Goal: Transaction & Acquisition: Purchase product/service

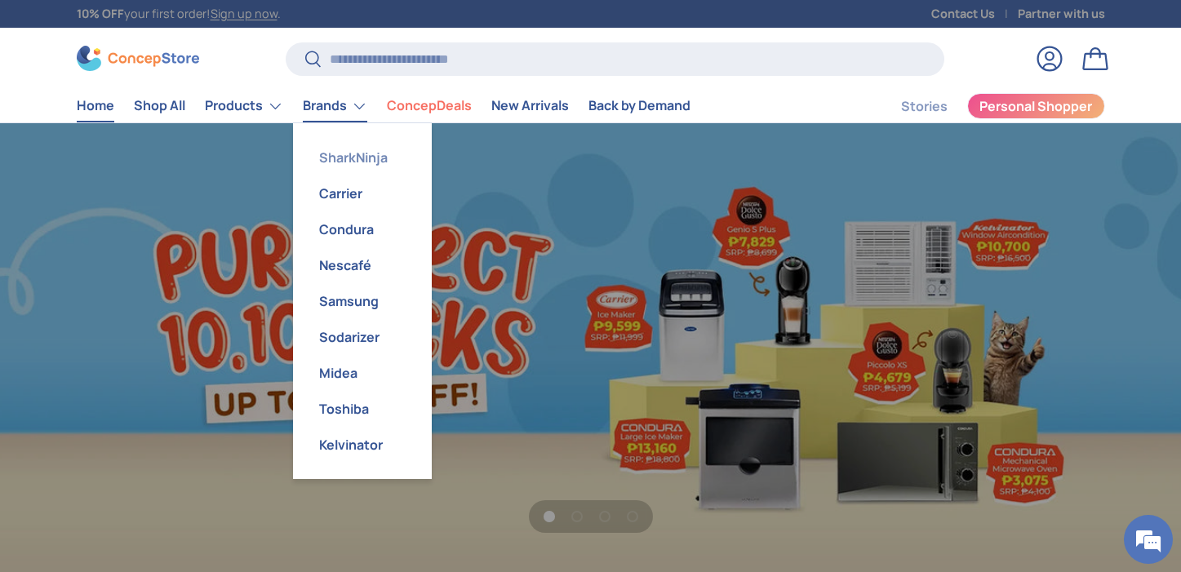
click at [348, 147] on link "SharkNinja" at bounding box center [362, 158] width 119 height 36
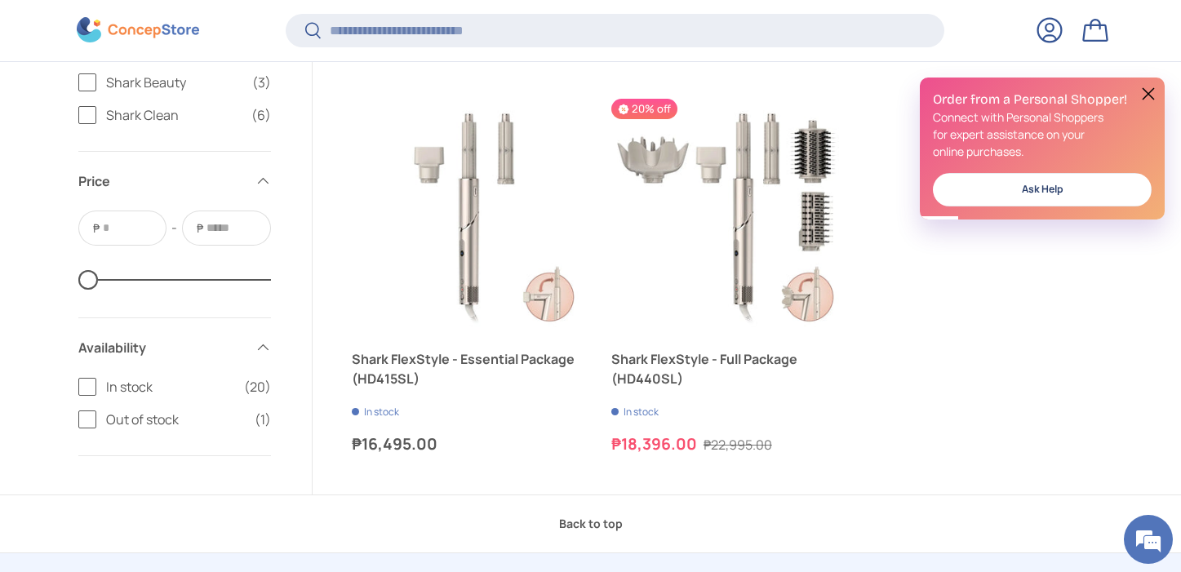
scroll to position [3577, 0]
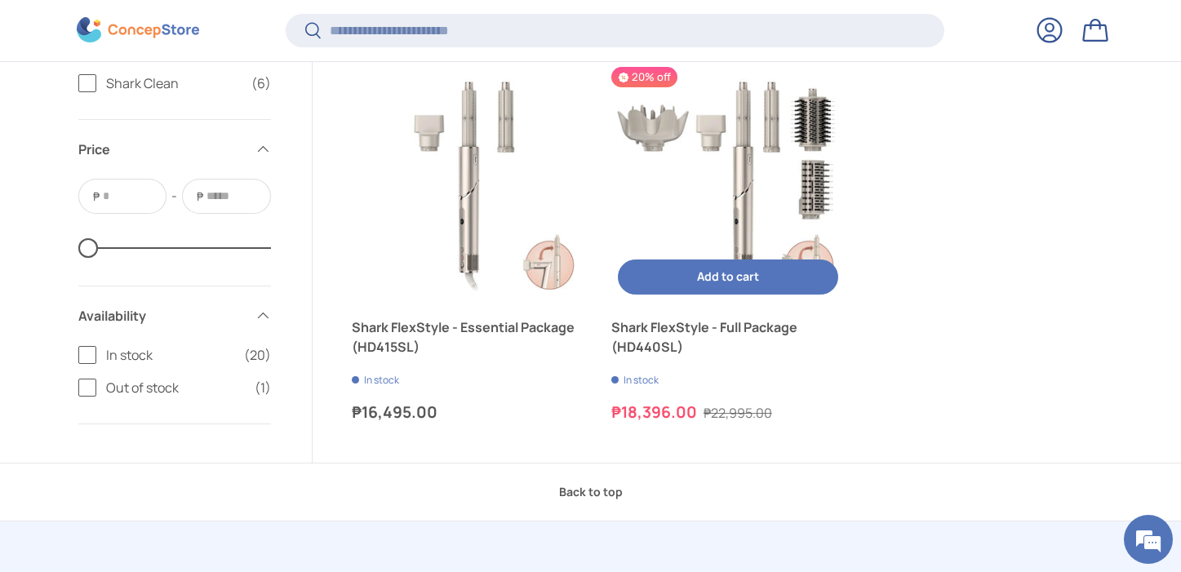
click at [785, 177] on img "Shark FlexStyle - Full Package (HD440SL)" at bounding box center [727, 183] width 233 height 233
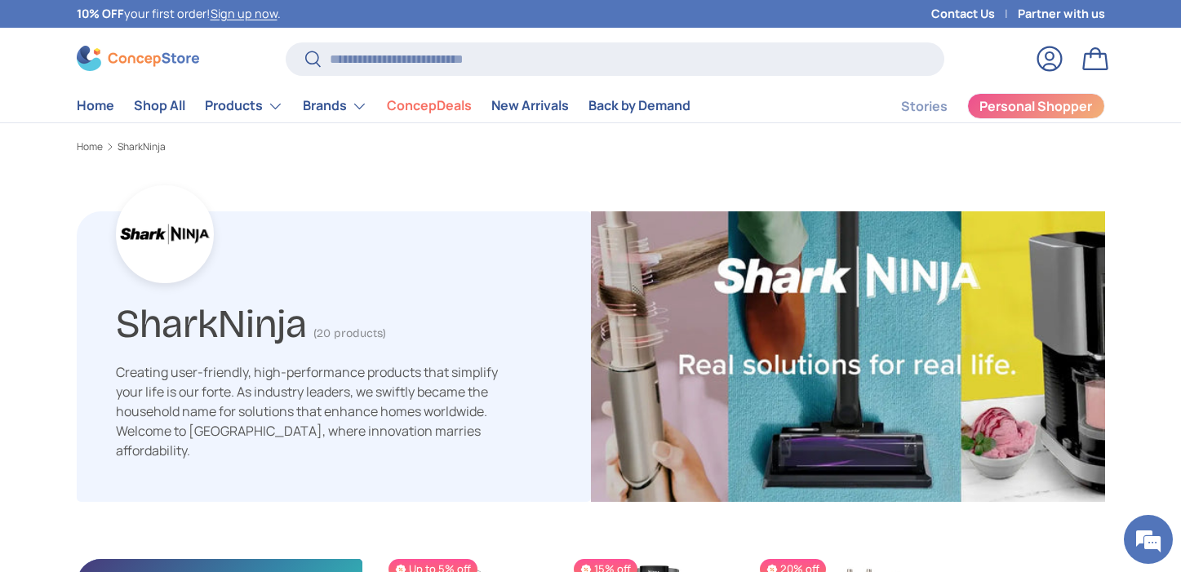
scroll to position [3380, 5323]
click at [721, 90] on div "Home Shop All Products Back Products Major Appliances Air Conditioners Refriger…" at bounding box center [591, 106] width 1029 height 33
